Goal: Transaction & Acquisition: Purchase product/service

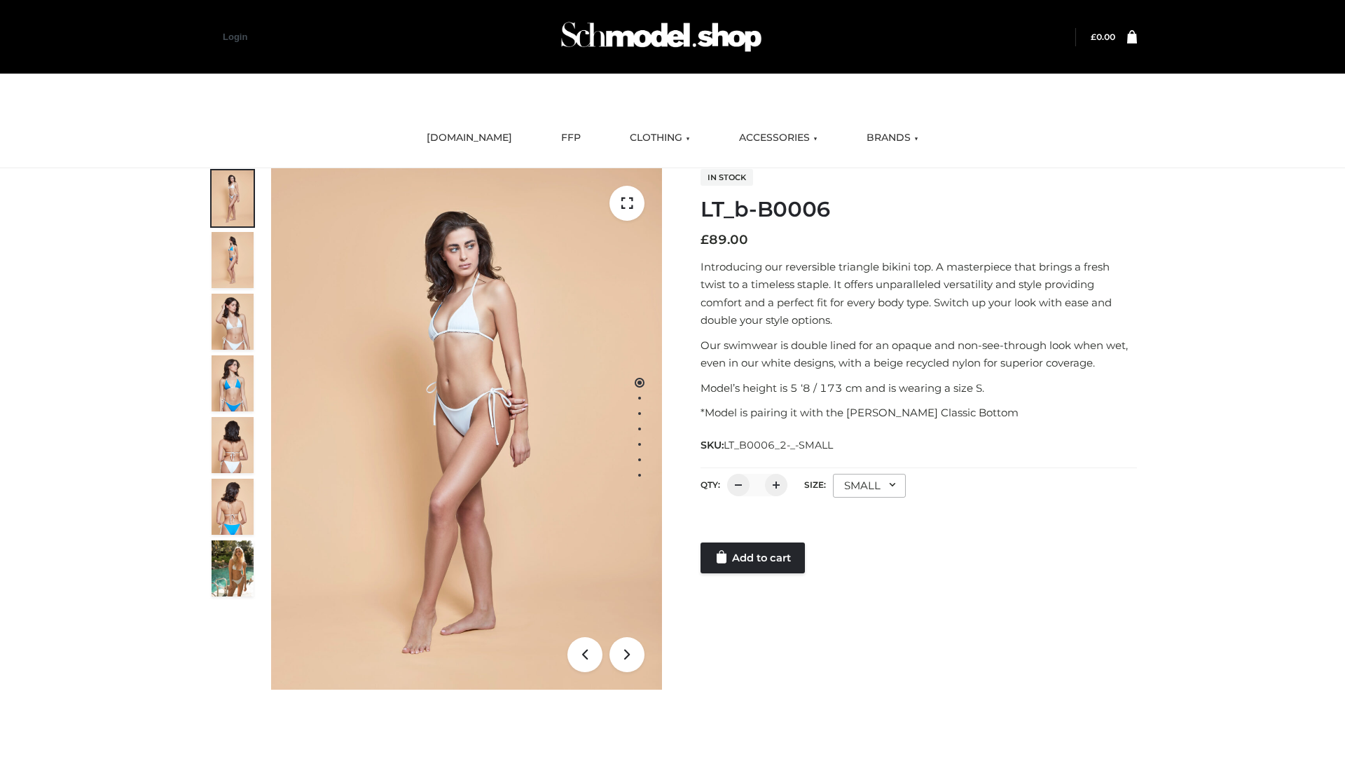
click at [754, 558] on link "Add to cart" at bounding box center [753, 557] width 104 height 31
